Goal: Use online tool/utility: Utilize a website feature to perform a specific function

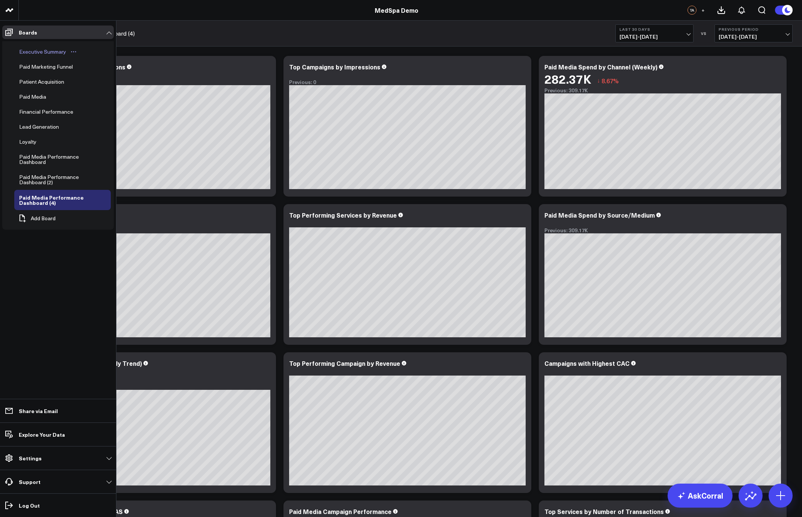
click at [43, 54] on div "Executive Summary" at bounding box center [42, 51] width 51 height 9
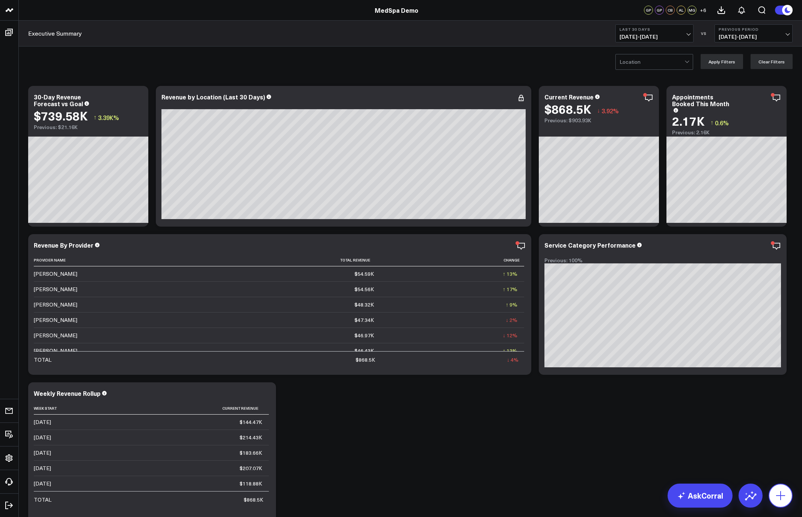
click at [782, 498] on icon at bounding box center [780, 496] width 12 height 12
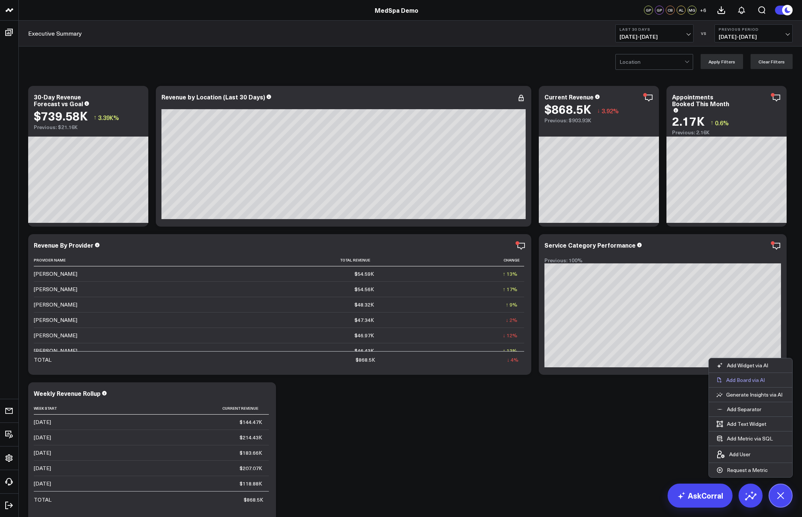
click at [751, 382] on p "Add Board via AI" at bounding box center [745, 380] width 39 height 7
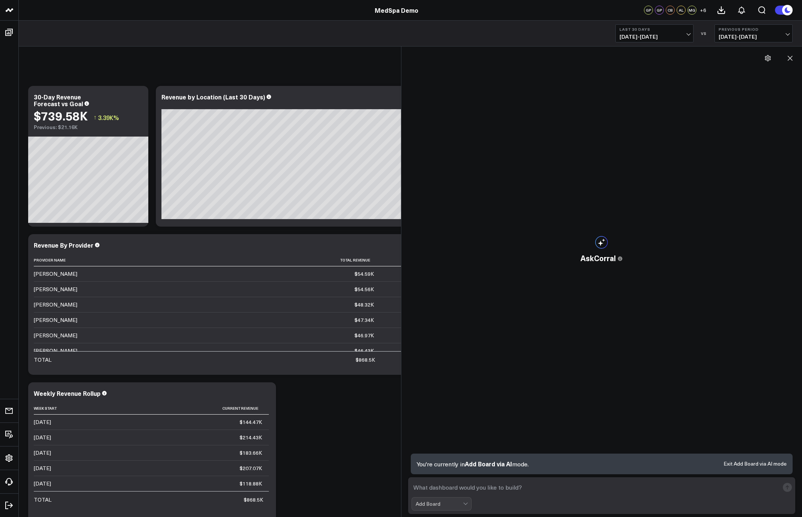
click at [507, 486] on textarea at bounding box center [595, 488] width 368 height 14
type textarea "build a paid media performance dashboard"
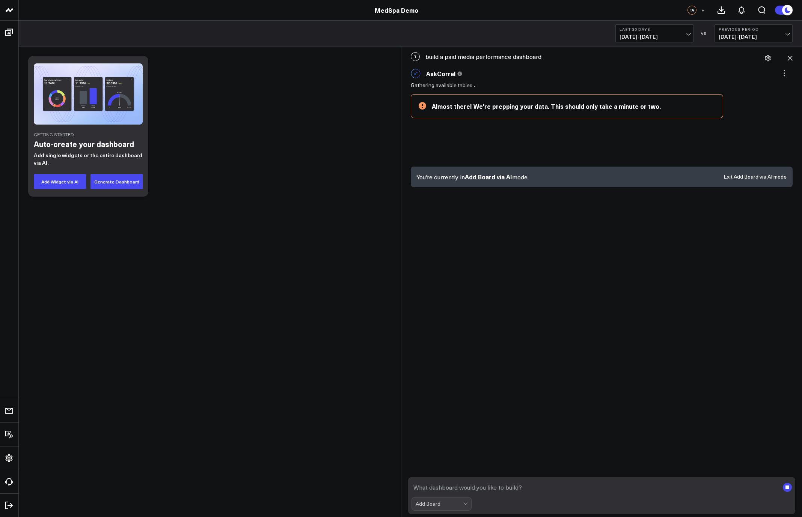
click at [548, 344] on div "T build a paid media performance dashboard AskCorral This feature is experiment…" at bounding box center [601, 282] width 393 height 471
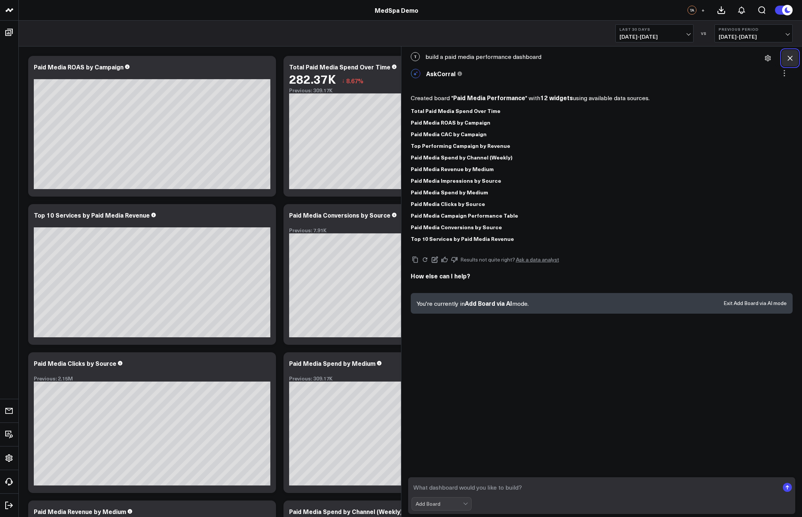
click at [789, 60] on icon at bounding box center [790, 58] width 8 height 8
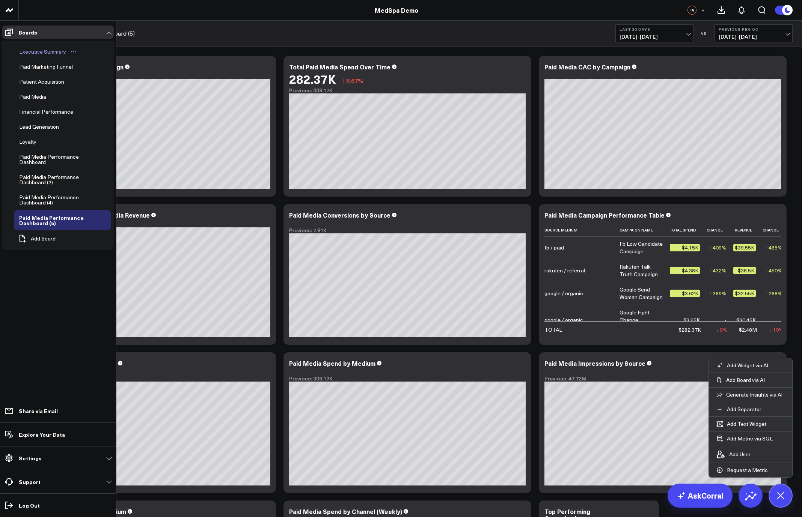
click at [24, 51] on div "Executive Summary" at bounding box center [42, 51] width 51 height 9
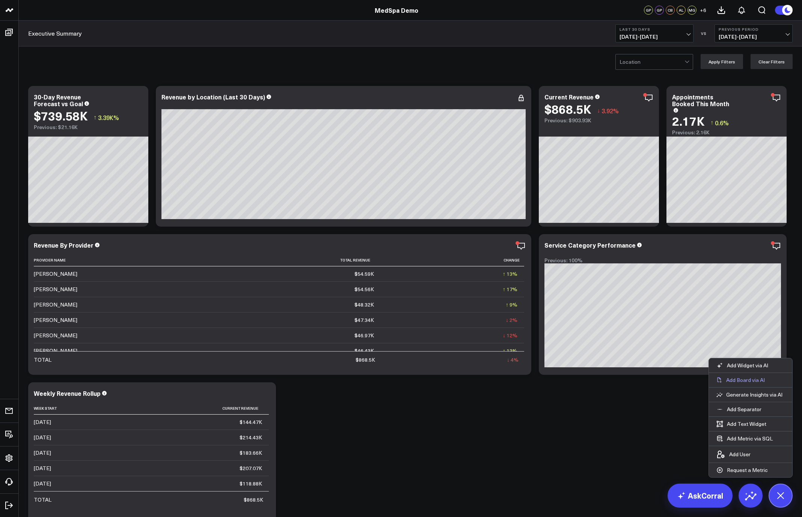
click at [739, 382] on p "Add Board via AI" at bounding box center [745, 380] width 39 height 7
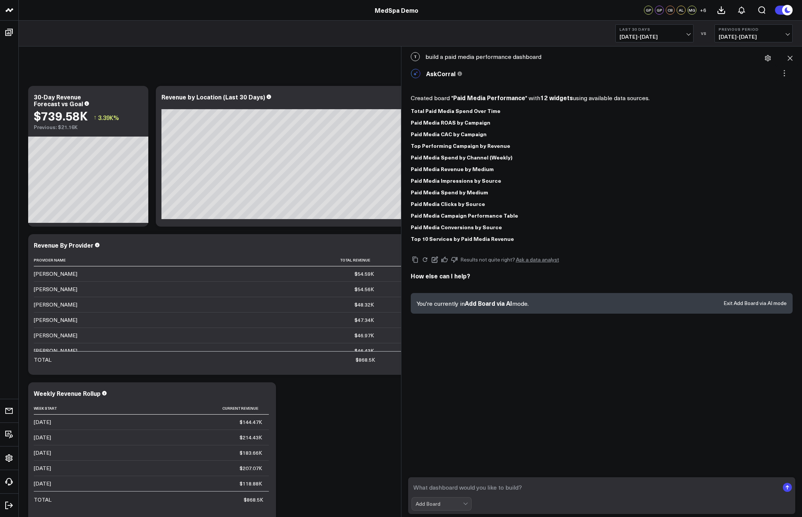
click at [490, 489] on textarea at bounding box center [595, 488] width 368 height 14
type textarea "build a paid media performance dashboard"
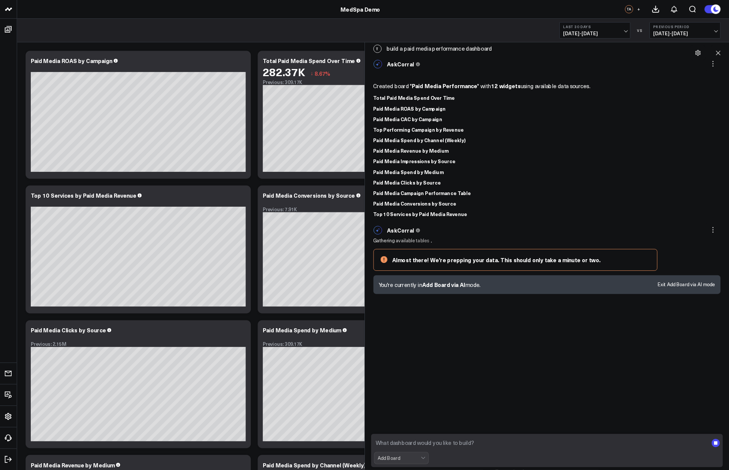
scroll to position [40, 0]
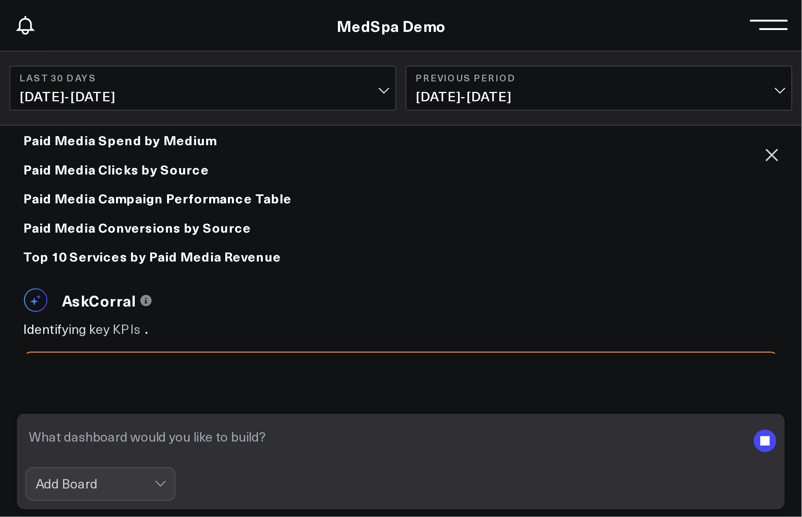
scroll to position [173, 0]
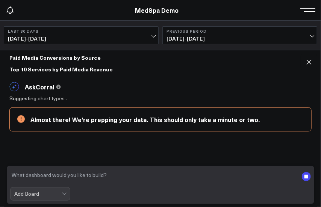
click at [189, 86] on div "AskCorral This feature is experimental, yet powerful. Always check your answers…" at bounding box center [160, 86] width 302 height 17
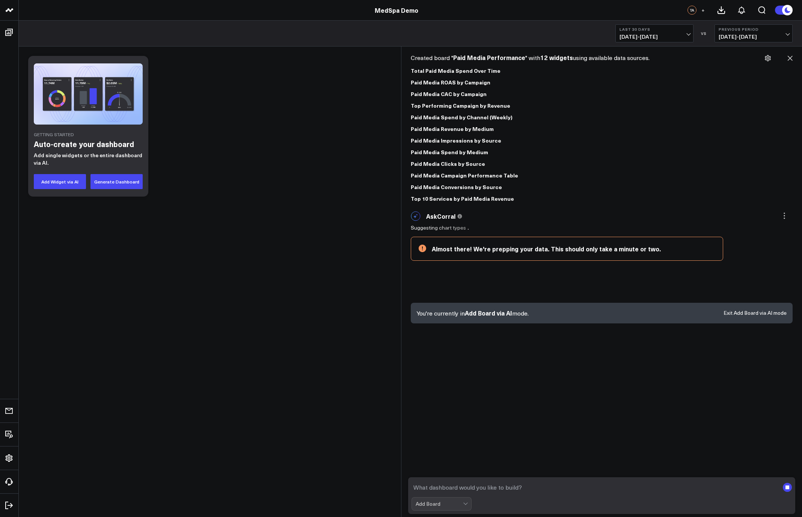
scroll to position [40, 0]
click at [747, 310] on button "Exit Add Board via AI mode" at bounding box center [754, 312] width 63 height 5
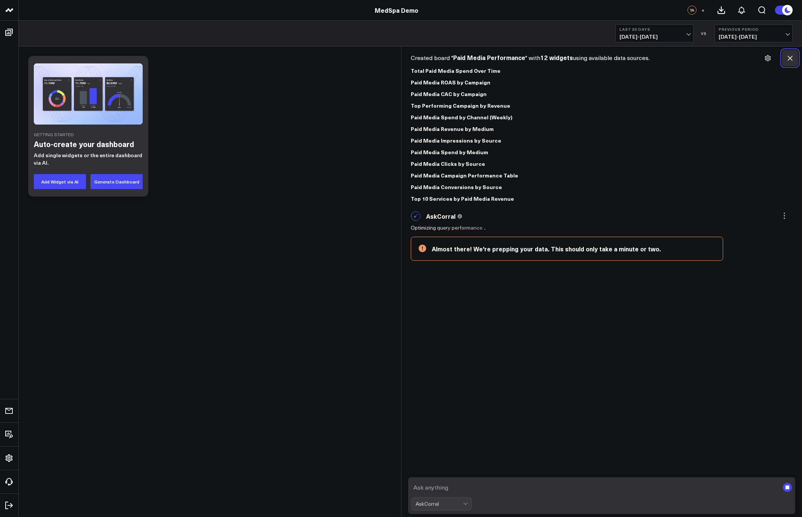
click at [787, 59] on icon at bounding box center [790, 58] width 8 height 8
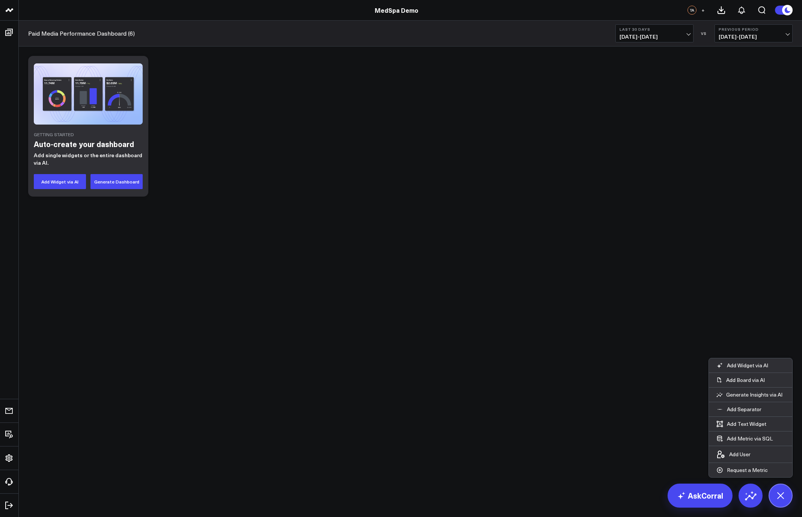
click at [623, 272] on body "MedSpa Demo MedSpa Demo TA + Paid Media Performance Dashboard (6) Last 30 Days …" at bounding box center [401, 258] width 802 height 517
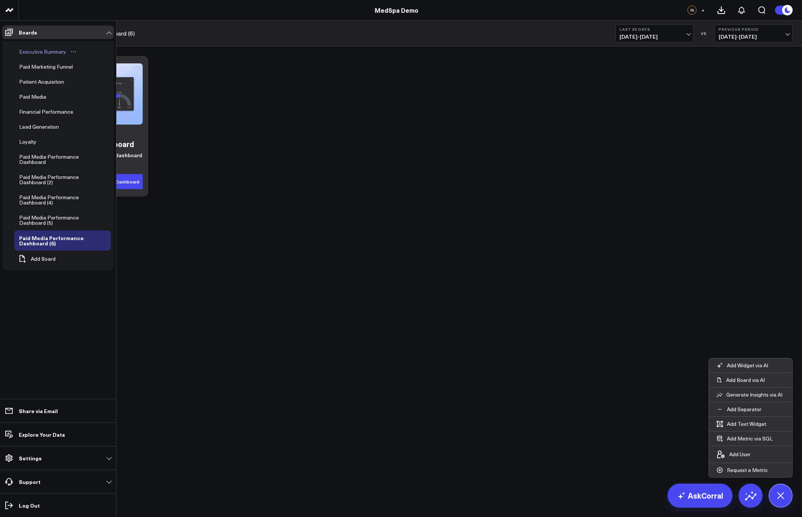
click at [36, 51] on div "Executive Summary" at bounding box center [42, 51] width 51 height 9
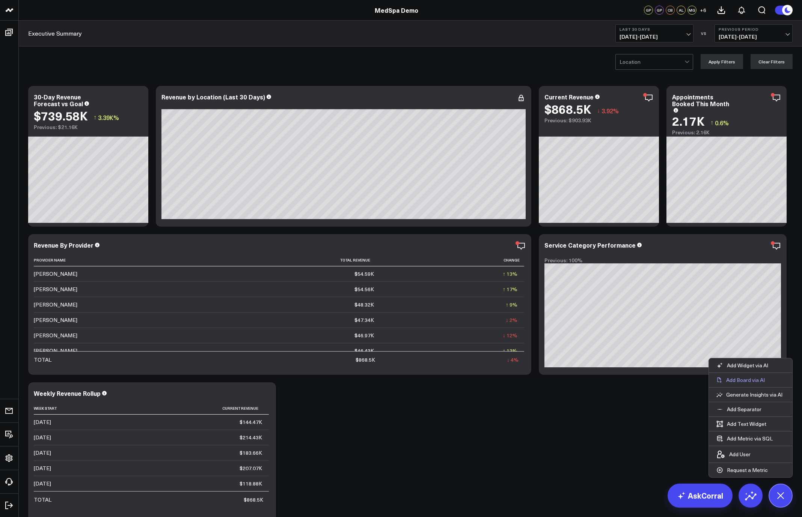
click at [753, 380] on p "Add Board via AI" at bounding box center [745, 380] width 39 height 7
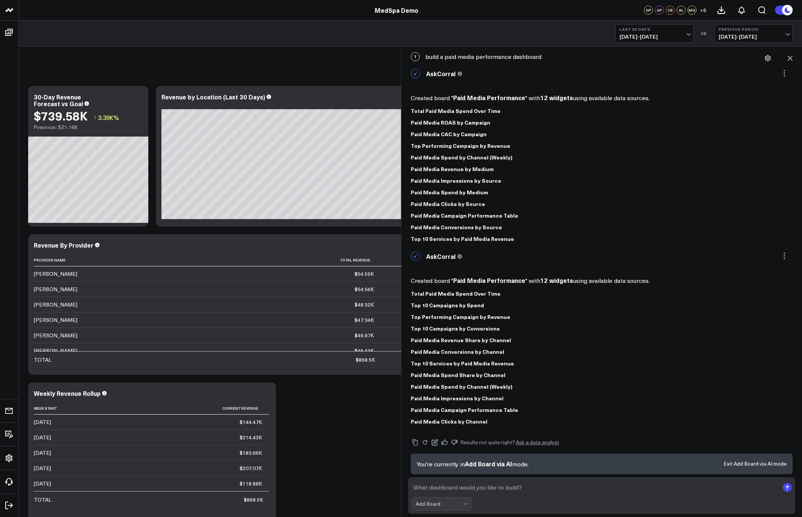
scroll to position [18, 0]
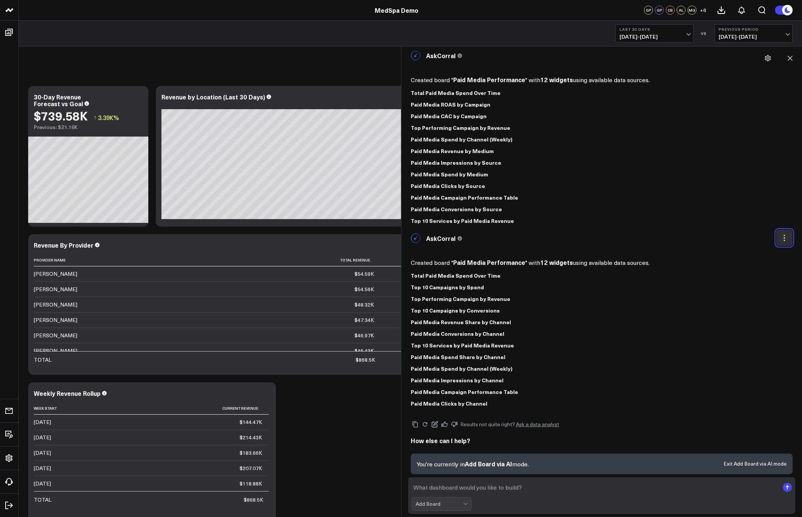
click at [780, 232] on button at bounding box center [784, 238] width 17 height 17
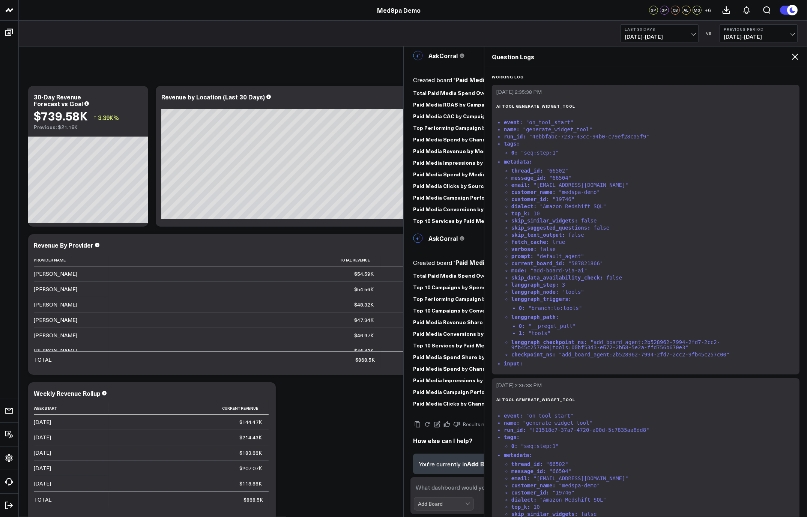
click at [795, 56] on icon at bounding box center [795, 57] width 6 height 6
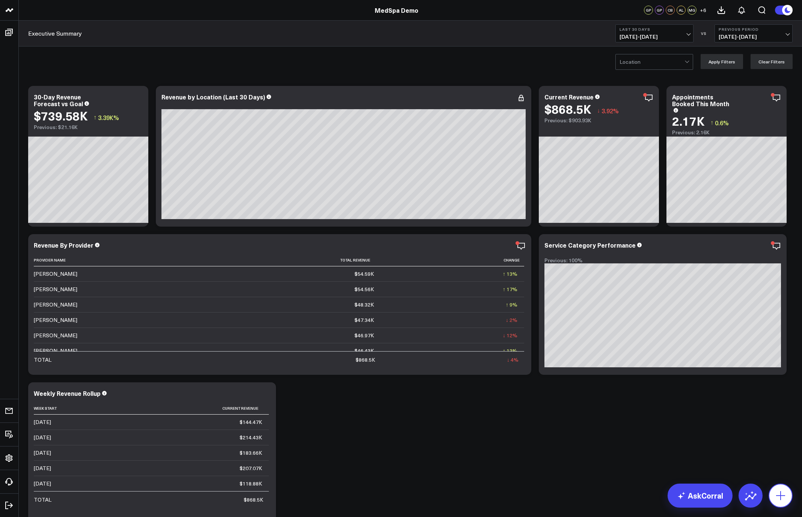
click at [782, 492] on icon at bounding box center [780, 496] width 12 height 12
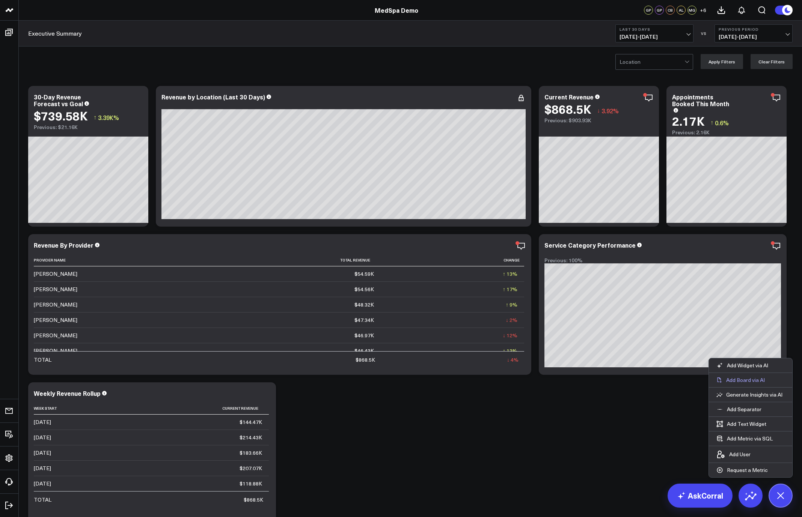
click at [753, 379] on p "Add Board via AI" at bounding box center [745, 380] width 39 height 7
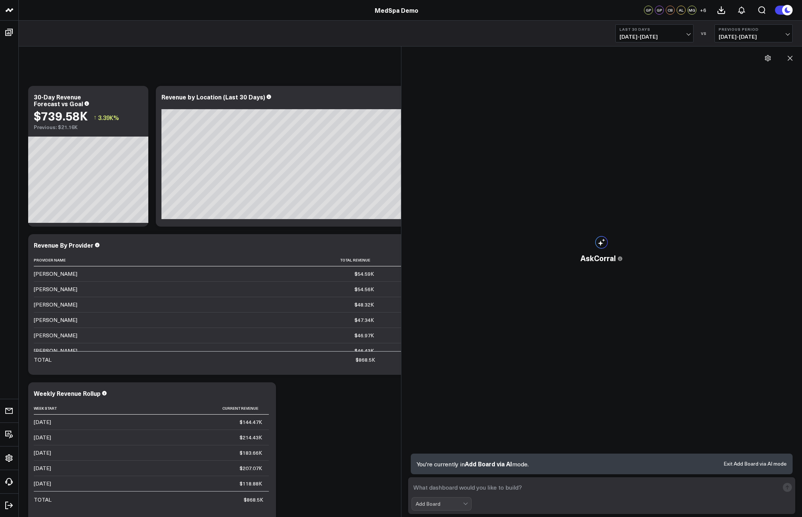
click at [527, 487] on textarea at bounding box center [595, 488] width 368 height 14
type textarea "build a paid media performance dashboard"
click at [553, 489] on textarea "build a paid media performance dashboard" at bounding box center [595, 488] width 368 height 14
